Goal: Task Accomplishment & Management: Manage account settings

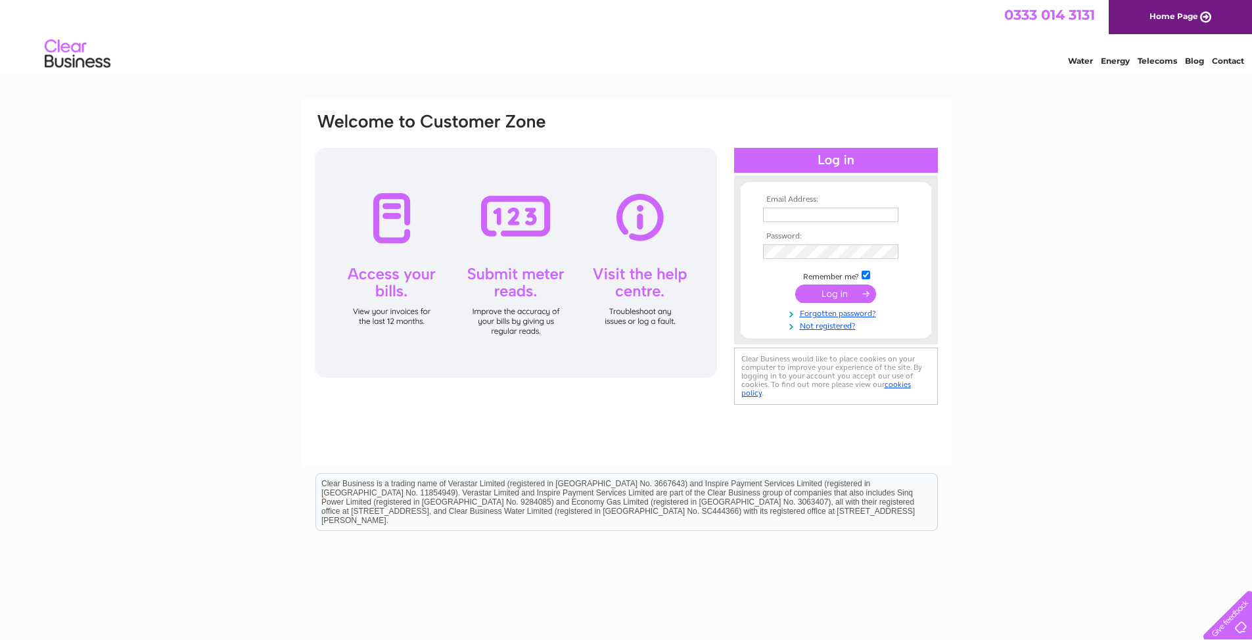
type input "ashrafuc.1986@gmail.com"
click at [836, 294] on input "submit" at bounding box center [835, 294] width 81 height 18
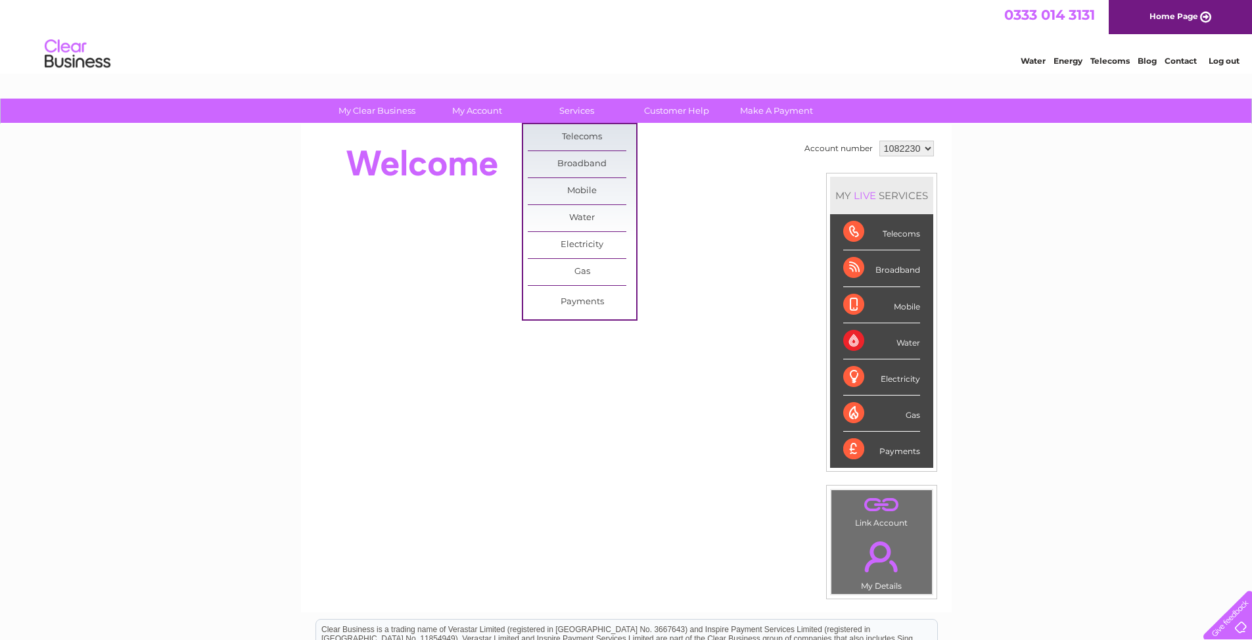
click at [574, 109] on link "Services" at bounding box center [576, 111] width 108 height 24
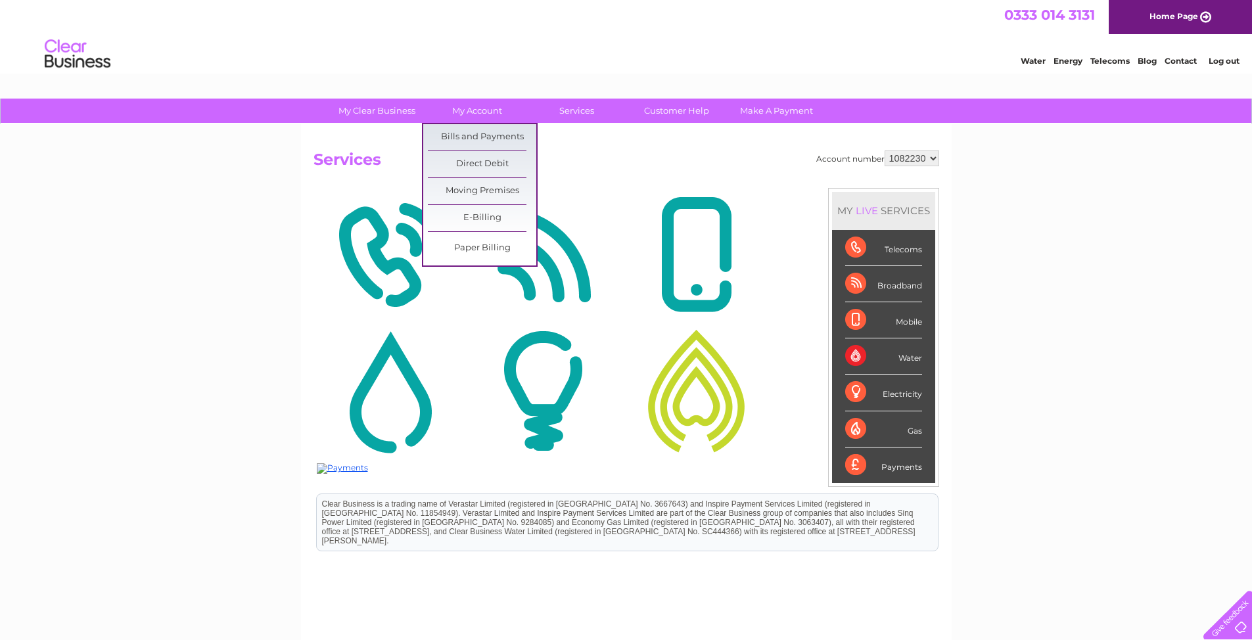
click at [488, 111] on link "My Account" at bounding box center [477, 111] width 108 height 24
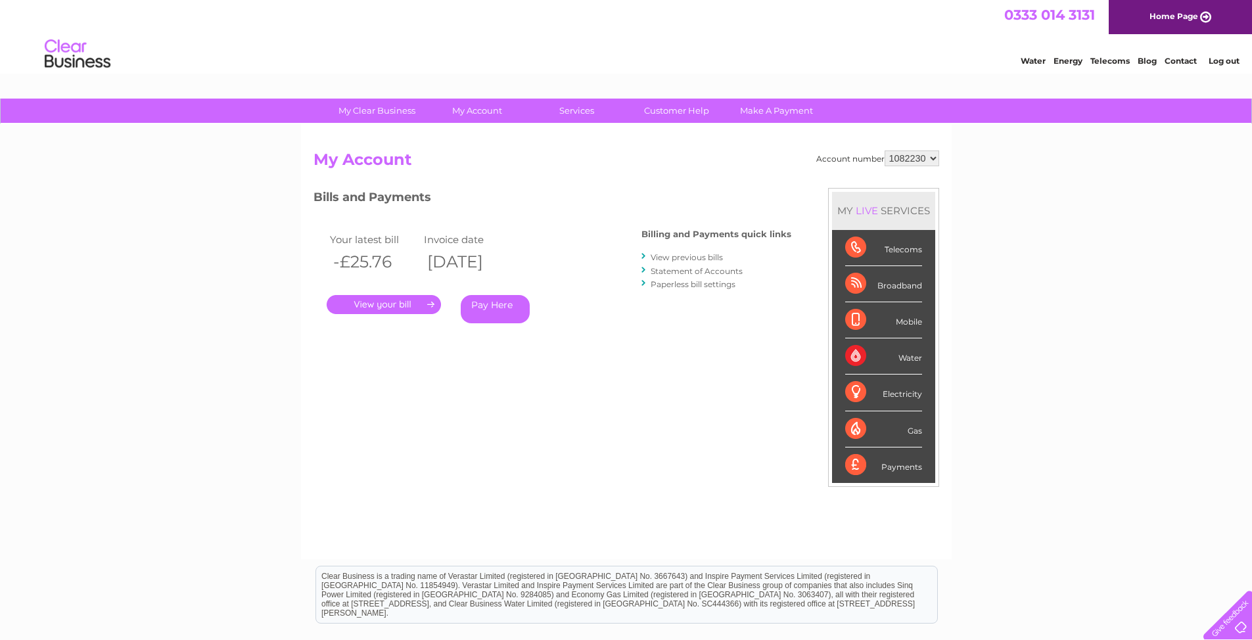
drag, startPoint x: 0, startPoint y: 0, endPoint x: 681, endPoint y: 259, distance: 729.0
click at [681, 259] on link "View previous bills" at bounding box center [687, 257] width 72 height 10
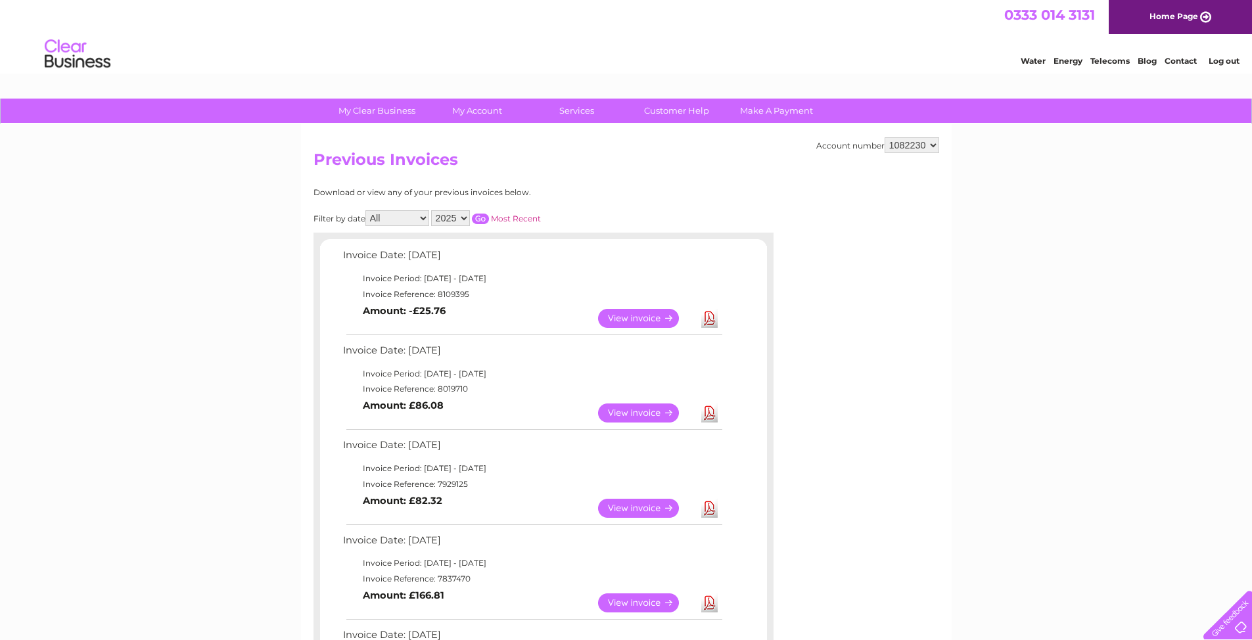
click at [638, 319] on link "View" at bounding box center [646, 318] width 97 height 19
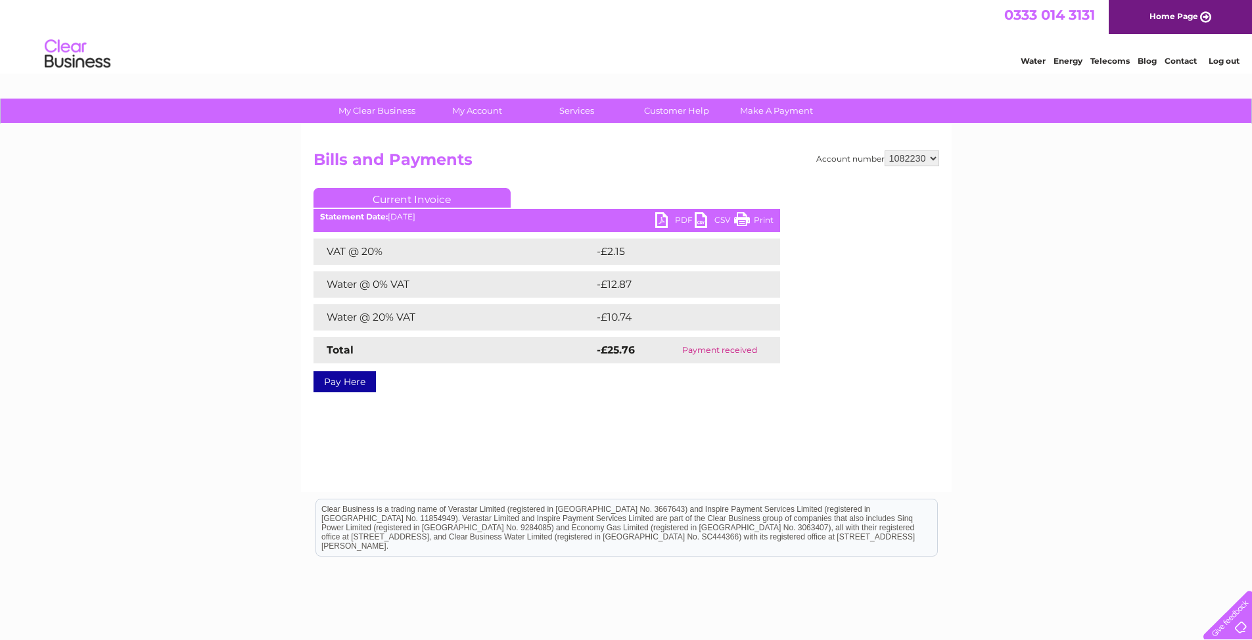
click at [674, 218] on link "PDF" at bounding box center [674, 221] width 39 height 19
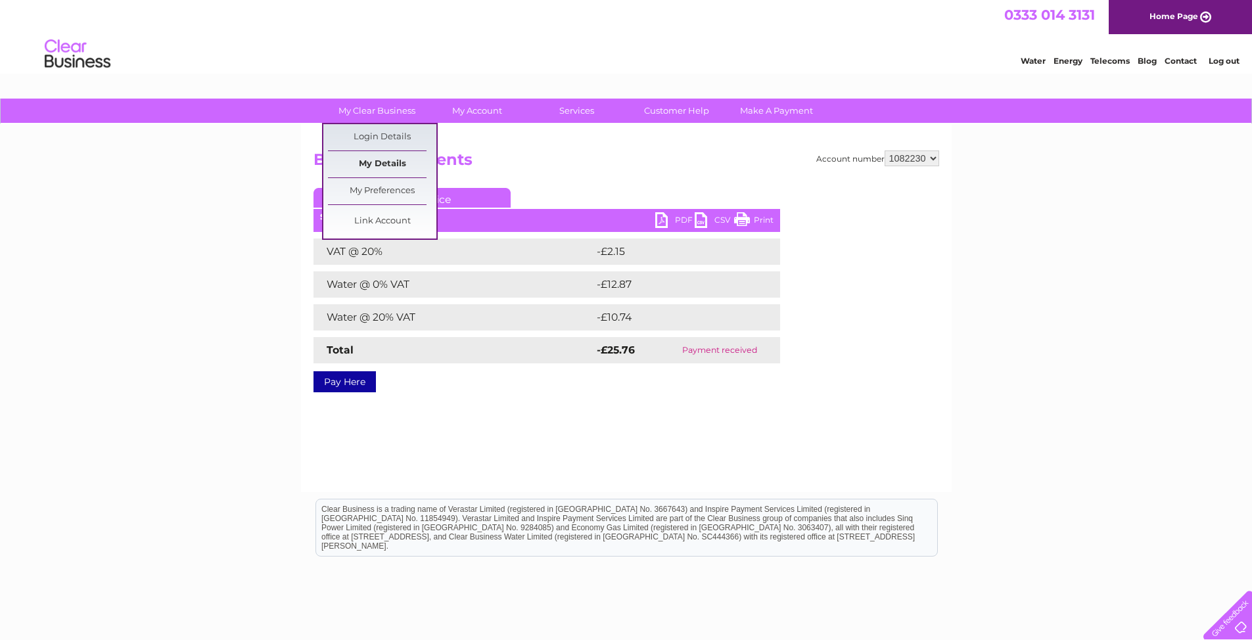
click at [395, 162] on link "My Details" at bounding box center [382, 164] width 108 height 26
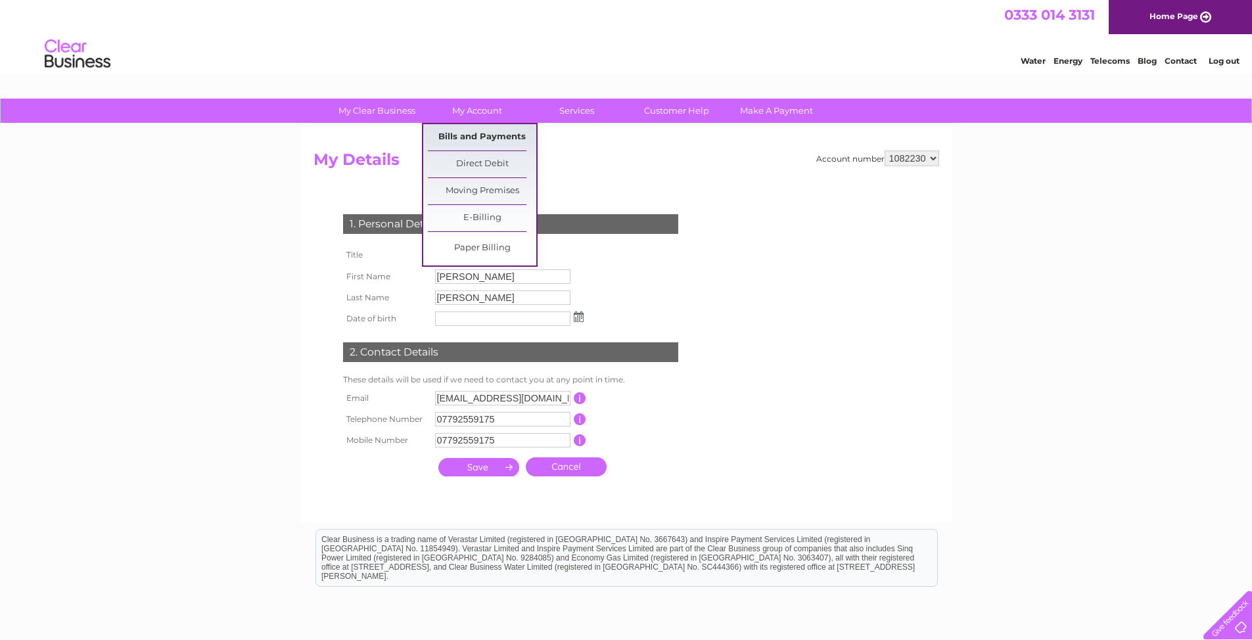
click at [486, 133] on link "Bills and Payments" at bounding box center [482, 137] width 108 height 26
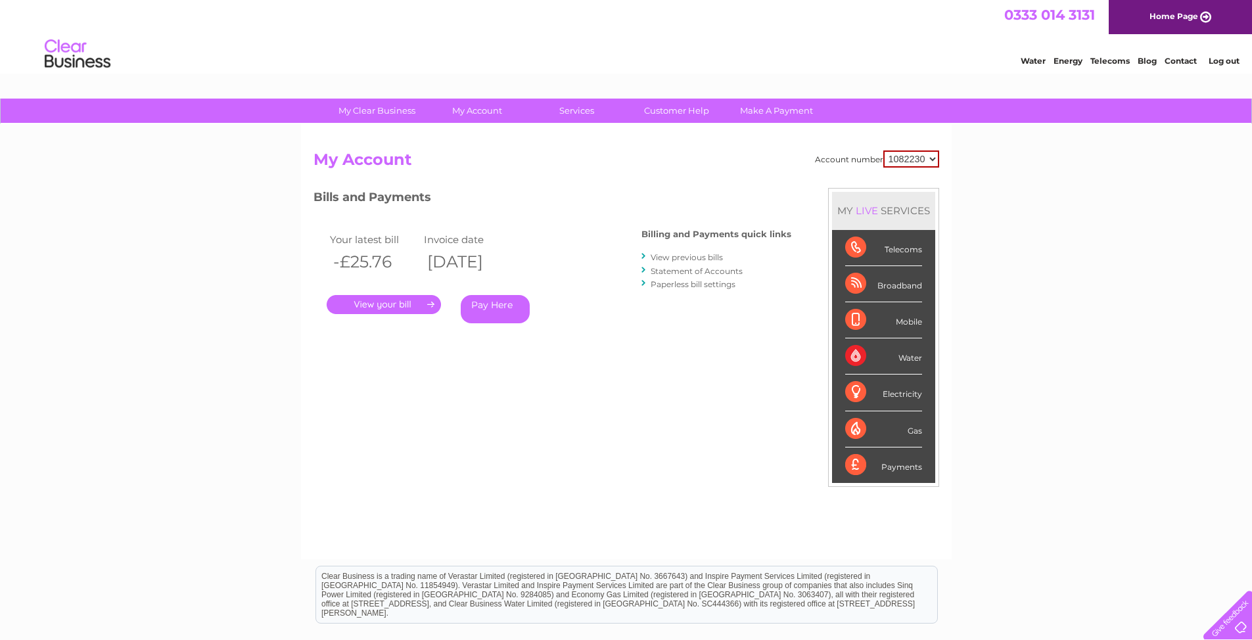
click at [572, 413] on div "Account number 1082230 My Account MY LIVE SERVICES Telecoms Broadband Mobile Wa…" at bounding box center [626, 348] width 626 height 396
click at [1051, 272] on div "My Clear Business Login Details My Details My Preferences Link Account My Accou…" at bounding box center [626, 441] width 1252 height 685
